Goal: Use online tool/utility: Utilize a website feature to perform a specific function

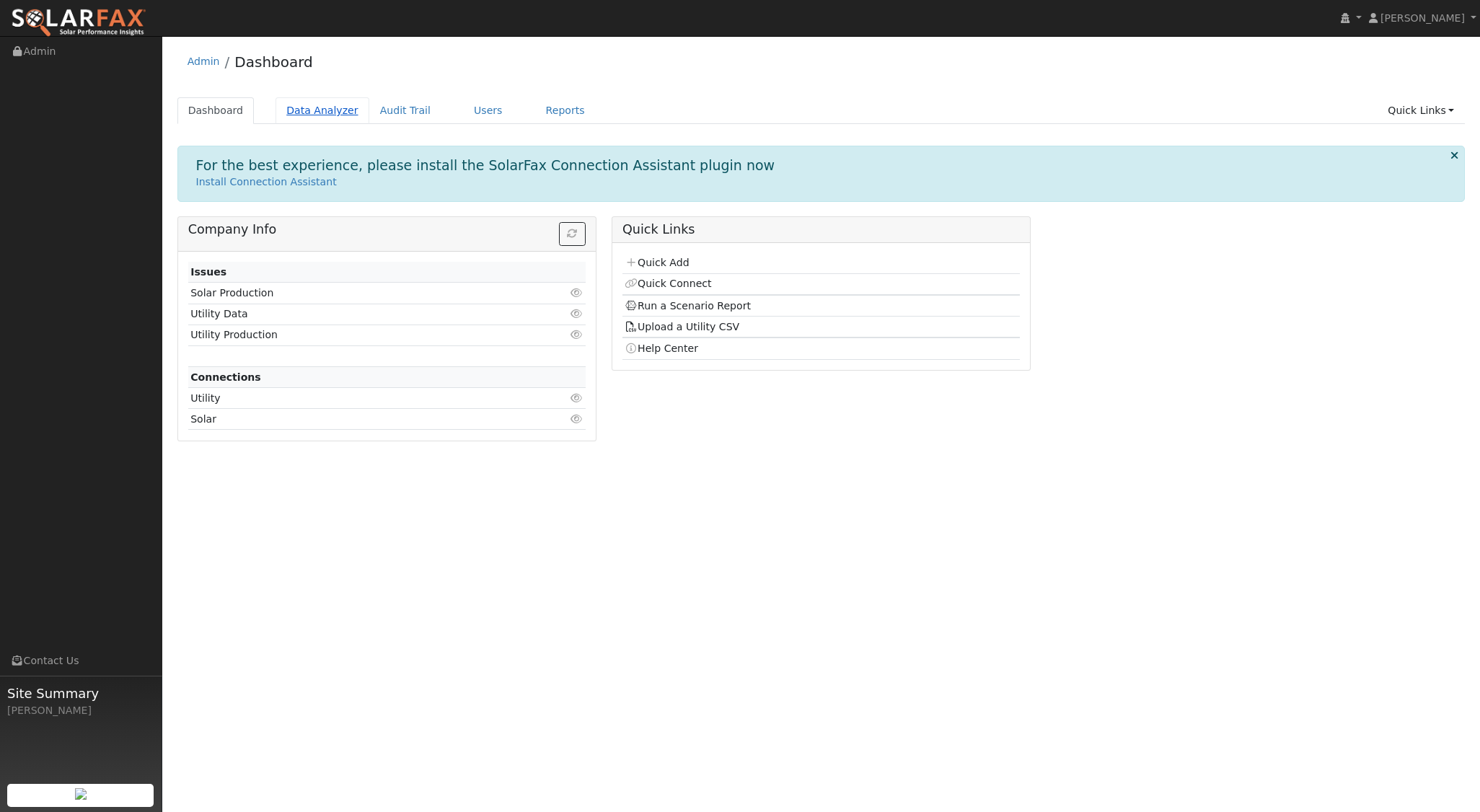
click at [307, 119] on link "Data Analyzer" at bounding box center [322, 111] width 94 height 26
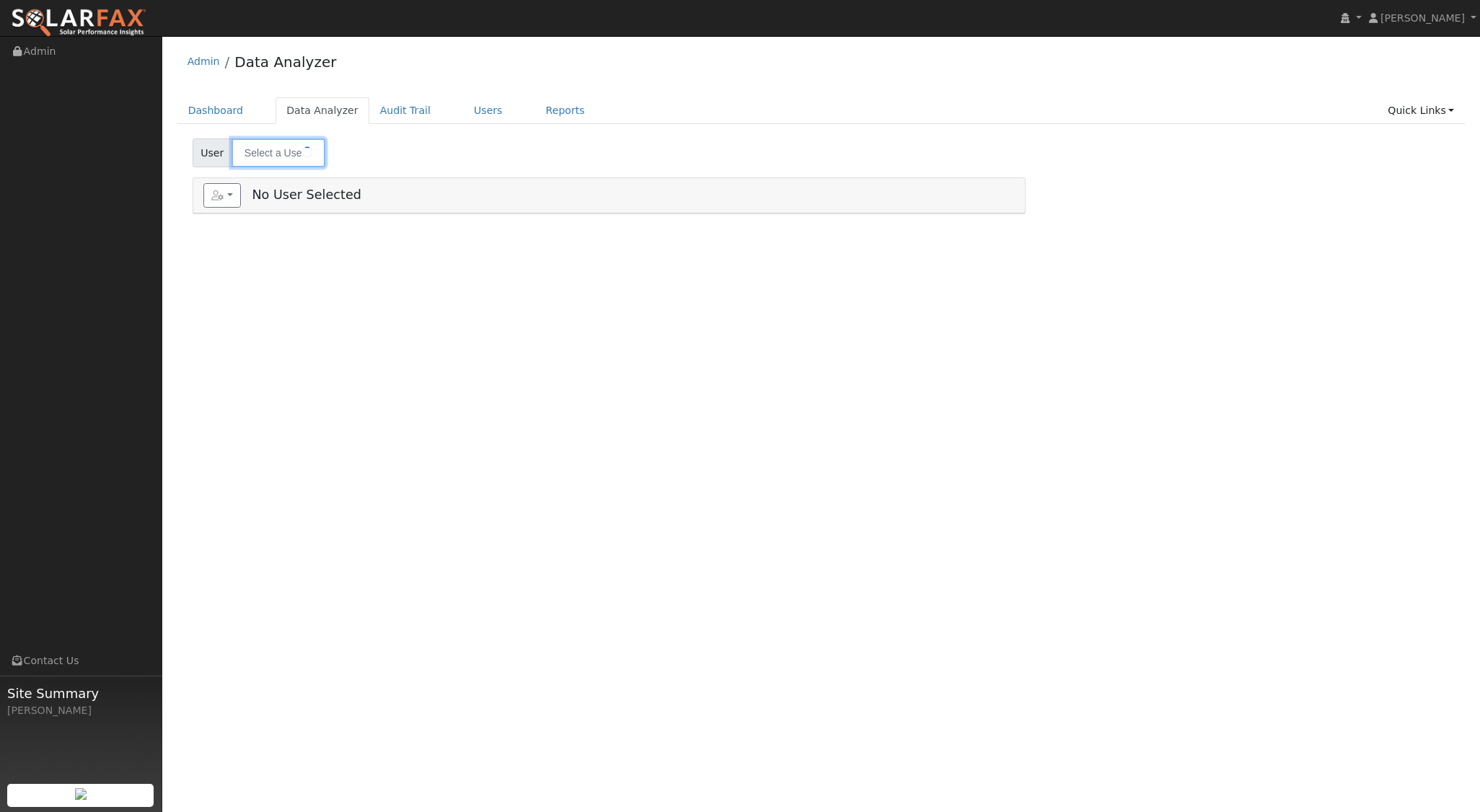
type input "[PERSON_NAME]"
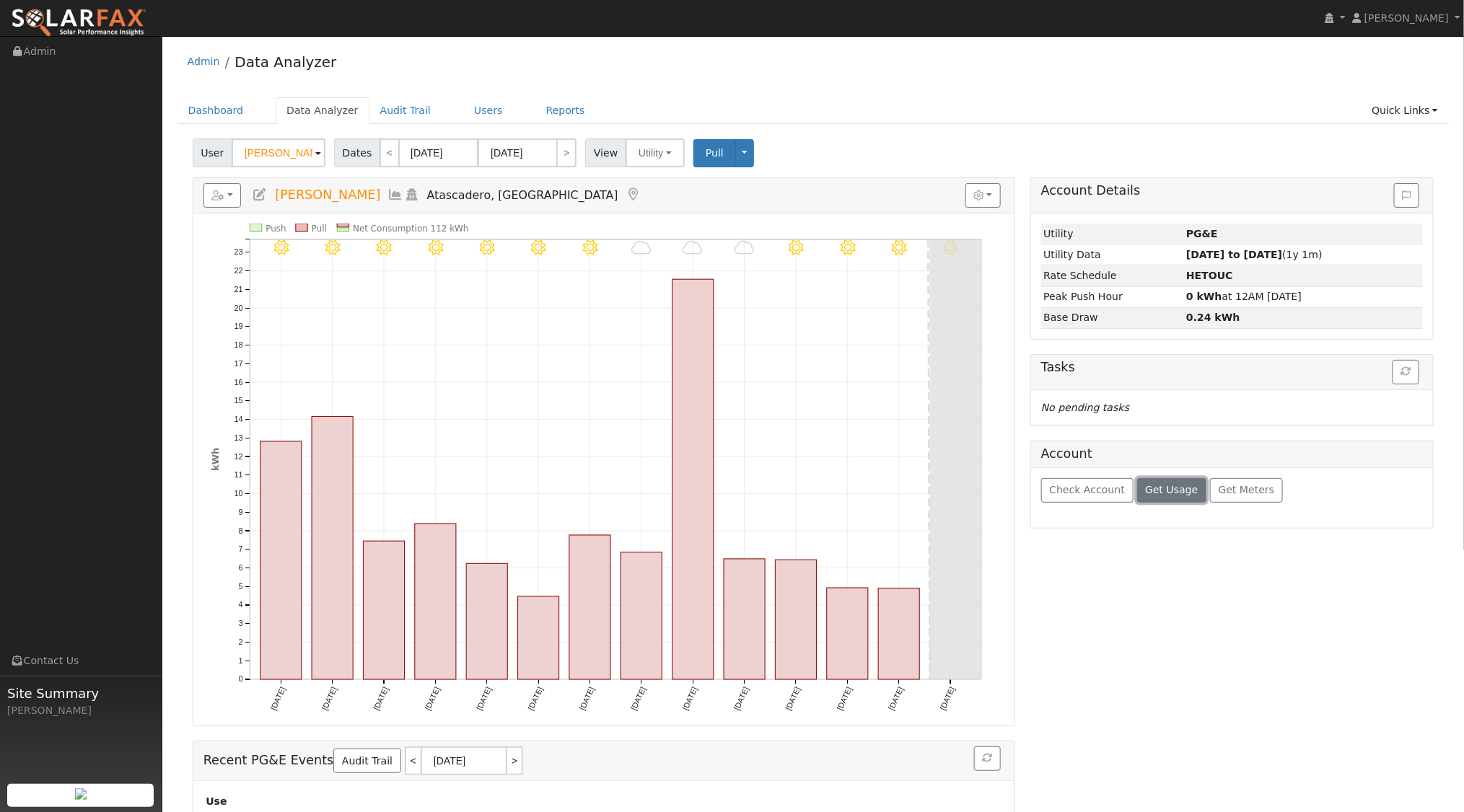
click at [1178, 484] on span "Get Usage" at bounding box center [1171, 489] width 53 height 12
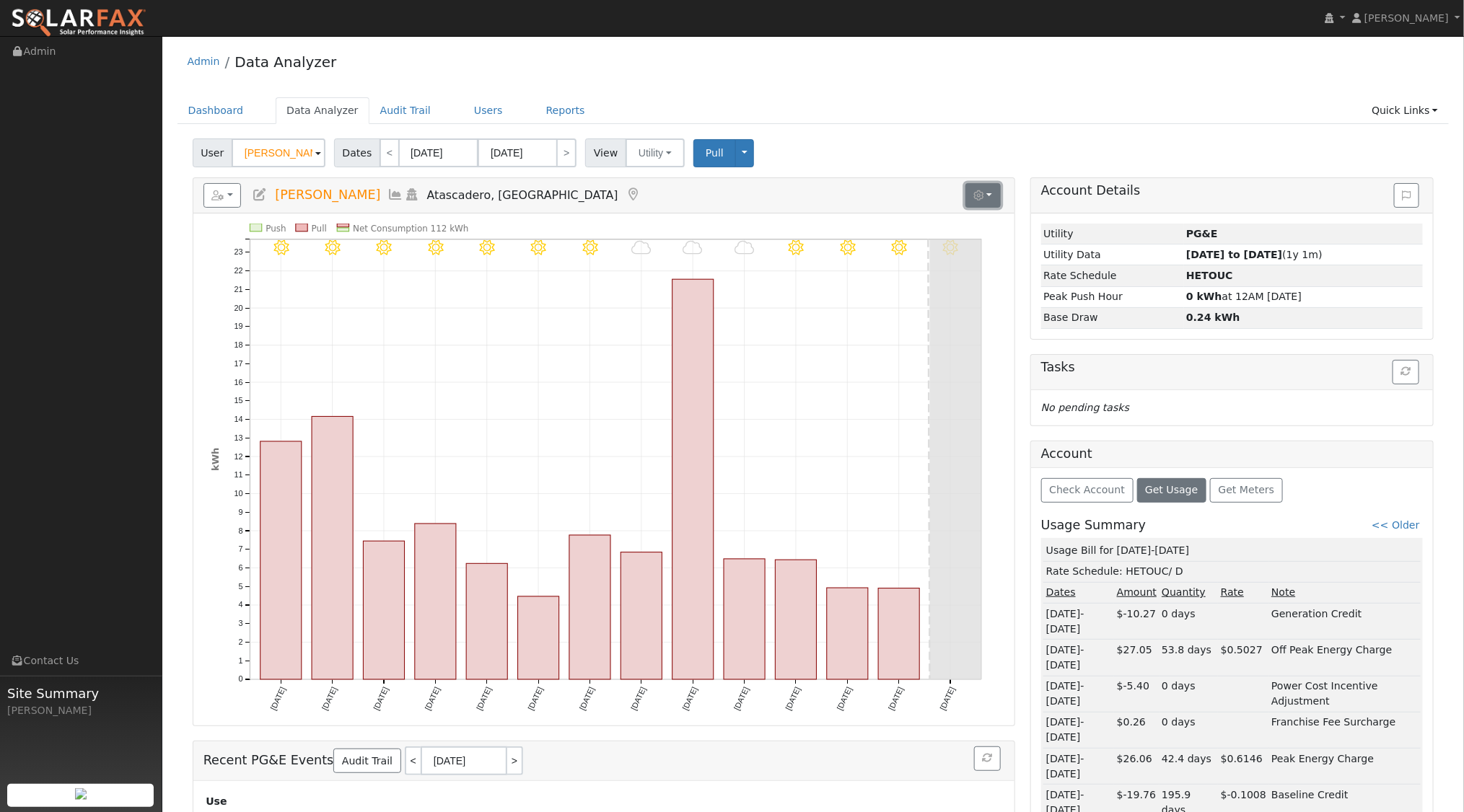
click at [991, 197] on button "button" at bounding box center [983, 196] width 36 height 25
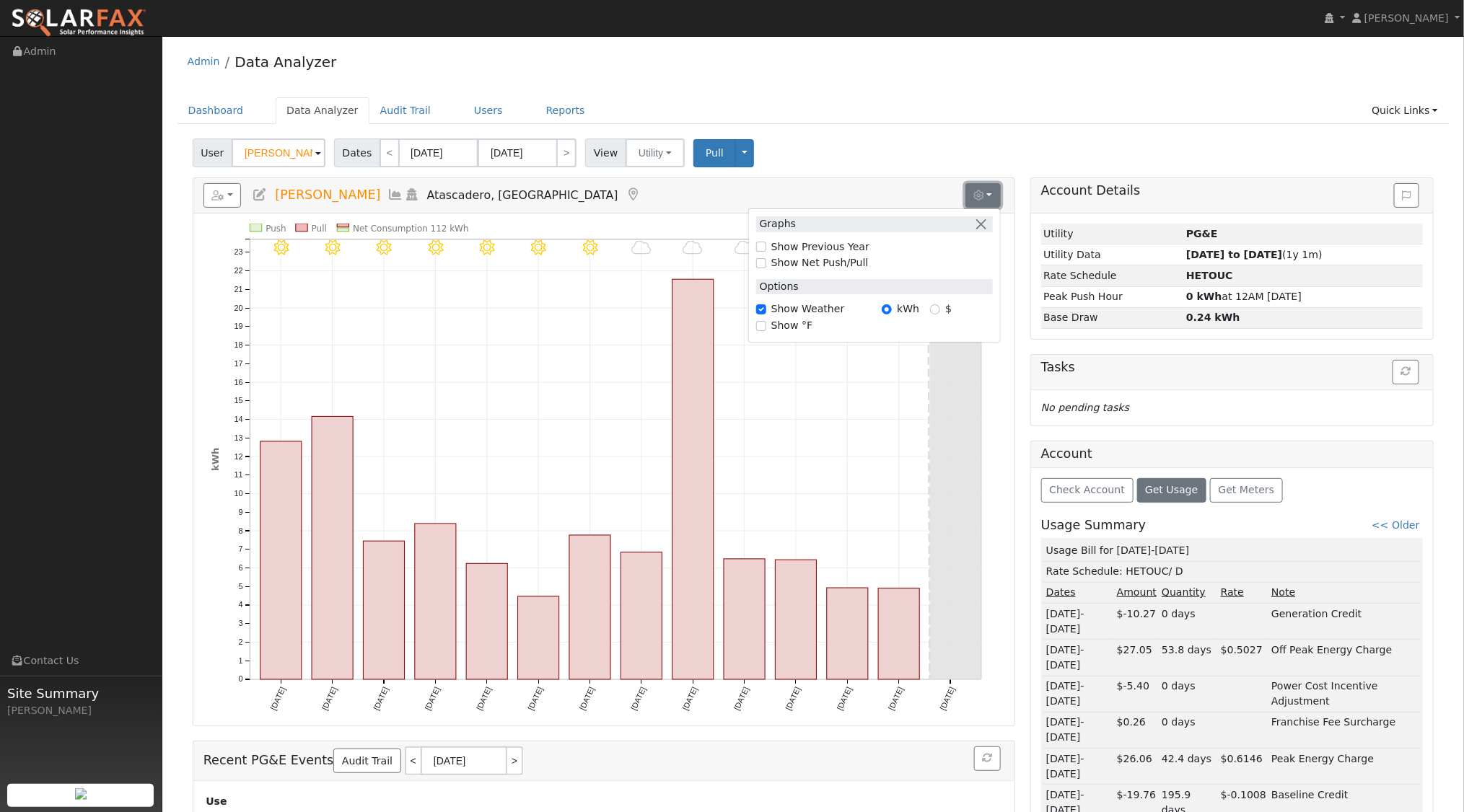
click at [991, 197] on button "button" at bounding box center [983, 196] width 36 height 25
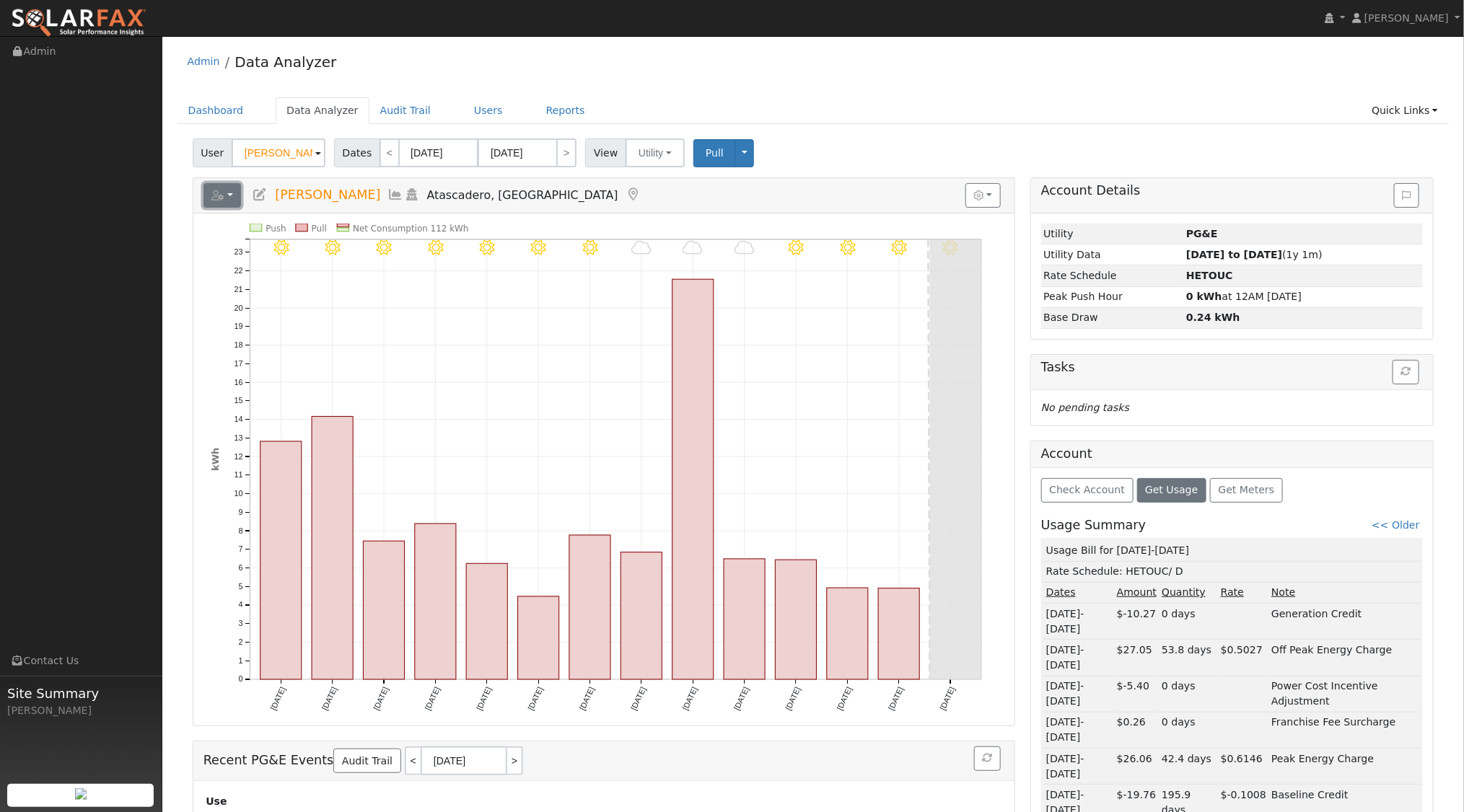
click at [214, 194] on icon "button" at bounding box center [218, 195] width 13 height 10
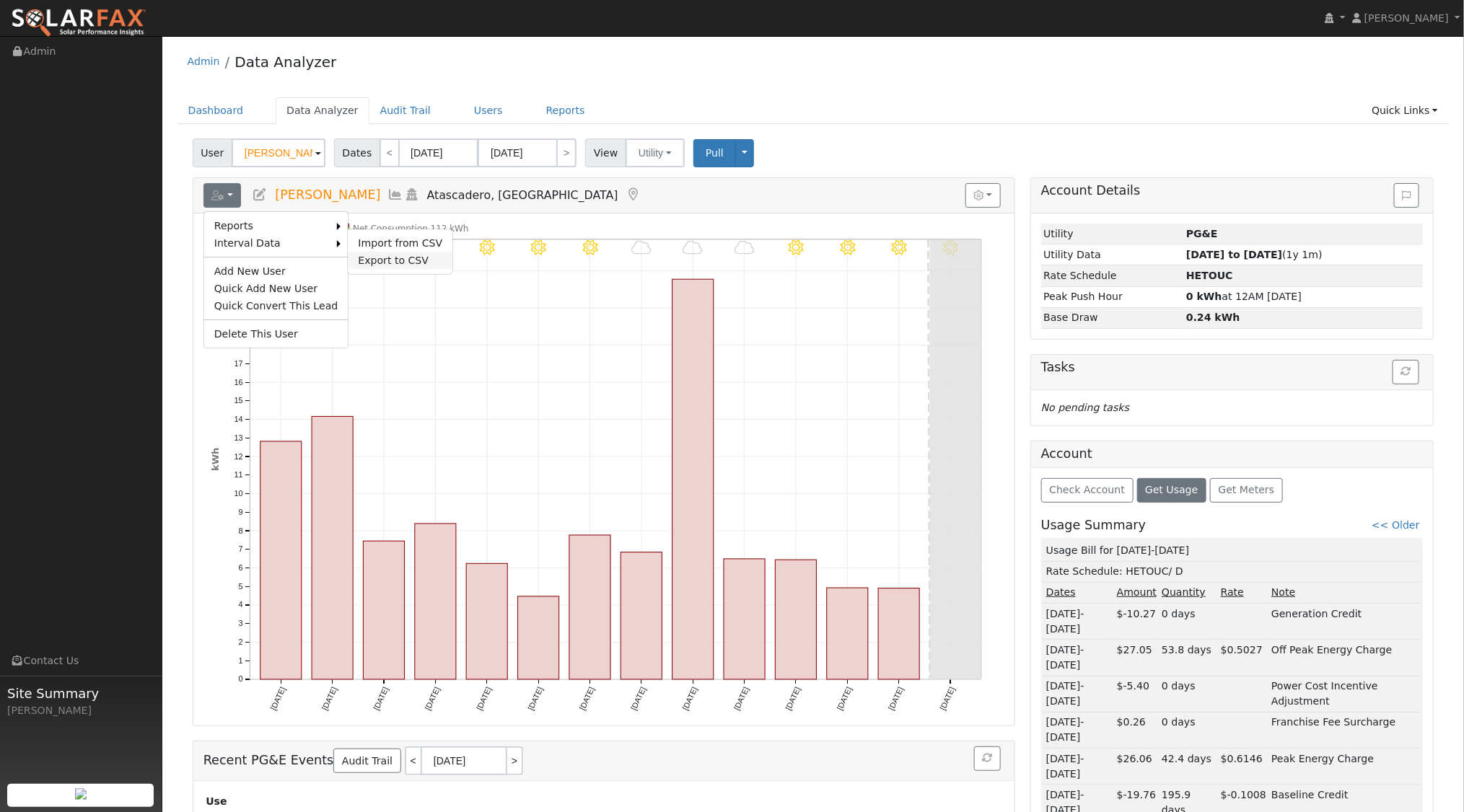
click at [367, 253] on link "Export to CSV" at bounding box center [399, 260] width 105 height 17
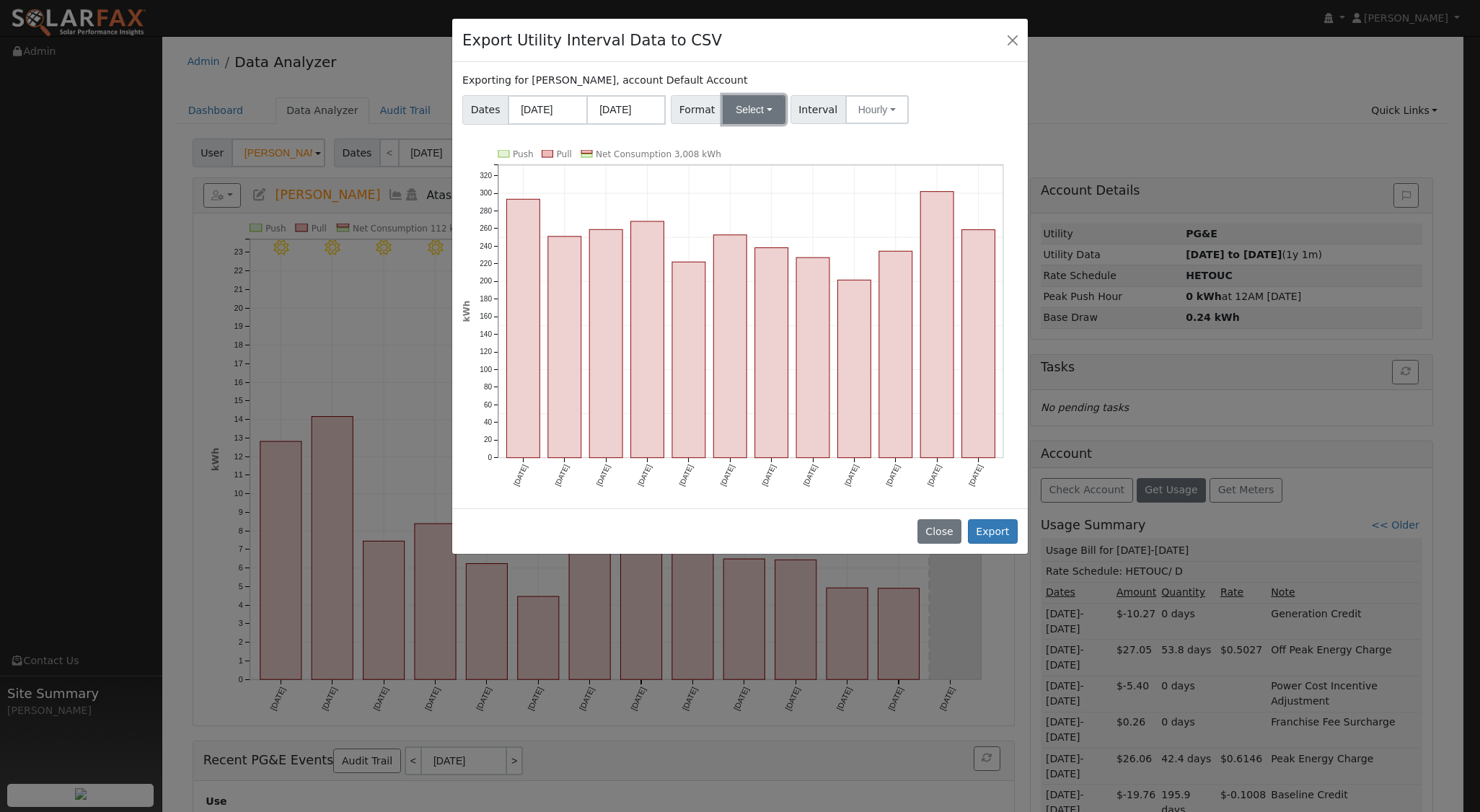
click at [753, 108] on button "Select" at bounding box center [754, 109] width 63 height 29
click at [772, 269] on link "OpenSolar" at bounding box center [770, 274] width 103 height 20
click at [995, 529] on button "Export" at bounding box center [992, 532] width 50 height 25
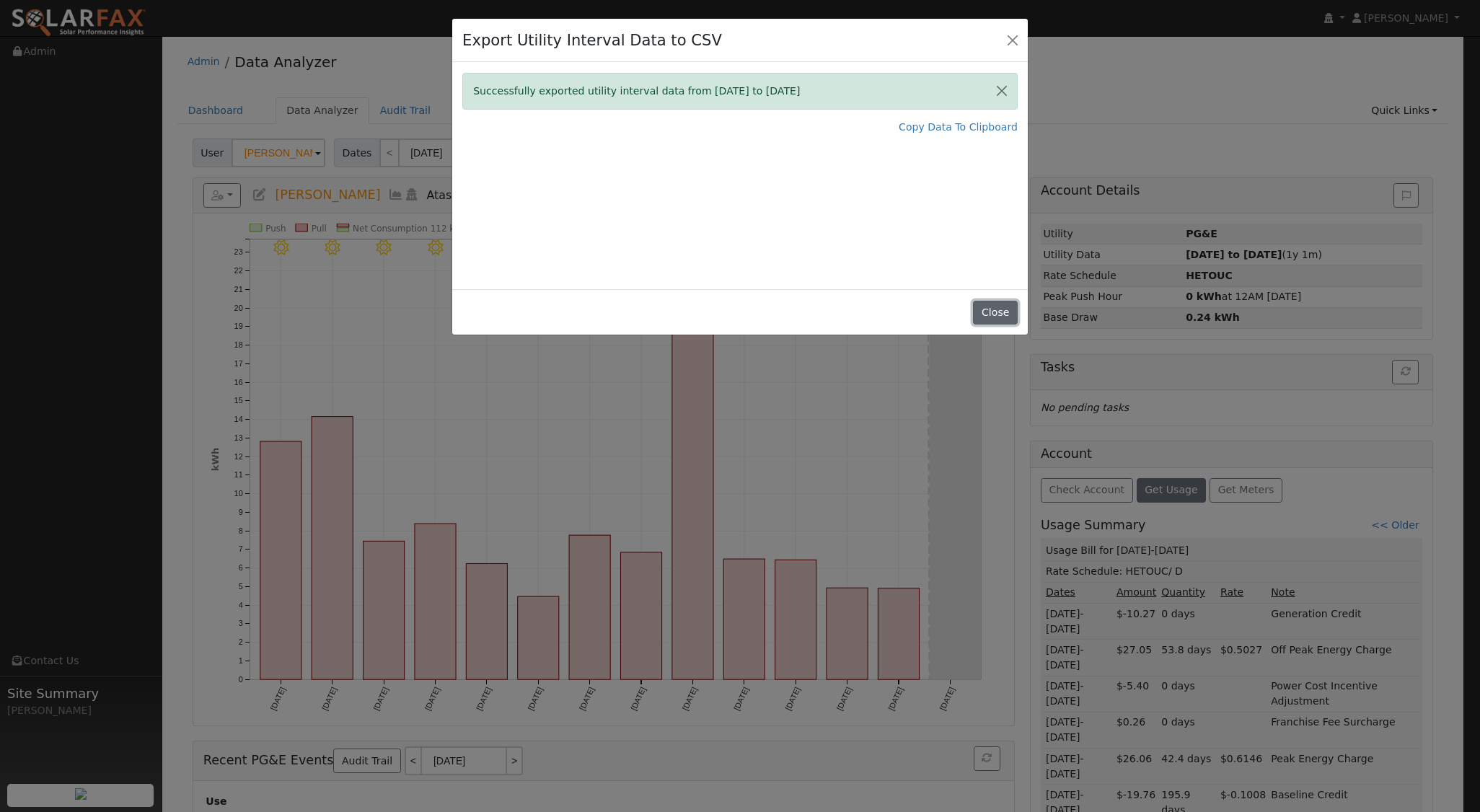
click at [1002, 312] on button "Close" at bounding box center [995, 313] width 44 height 25
